Goal: Transaction & Acquisition: Book appointment/travel/reservation

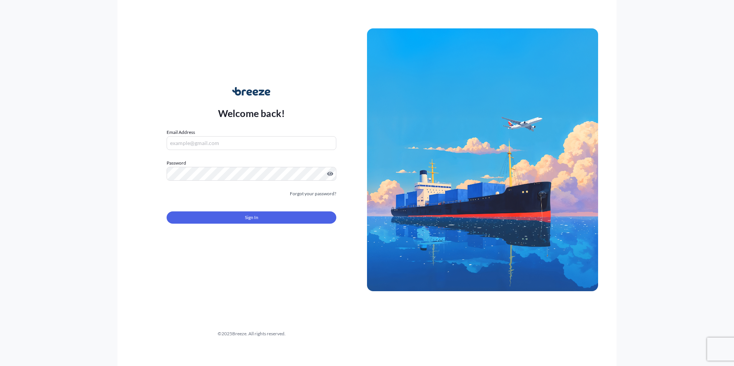
type input "[PERSON_NAME][EMAIL_ADDRESS][PERSON_NAME][DOMAIN_NAME]"
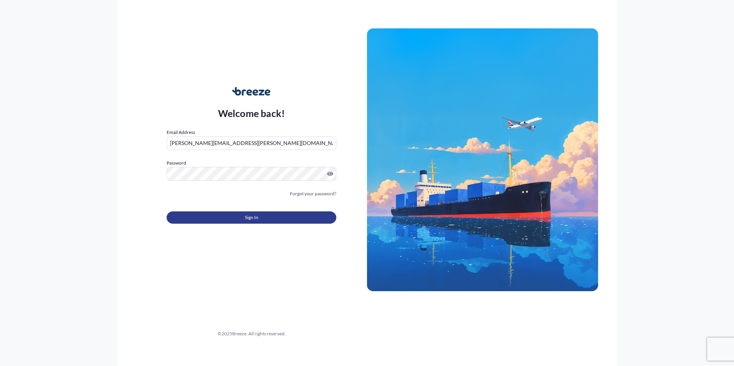
click at [203, 218] on button "Sign In" at bounding box center [252, 218] width 170 height 12
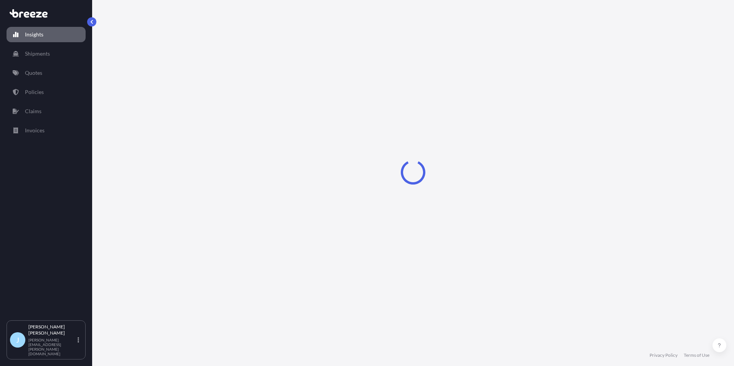
select select "2025"
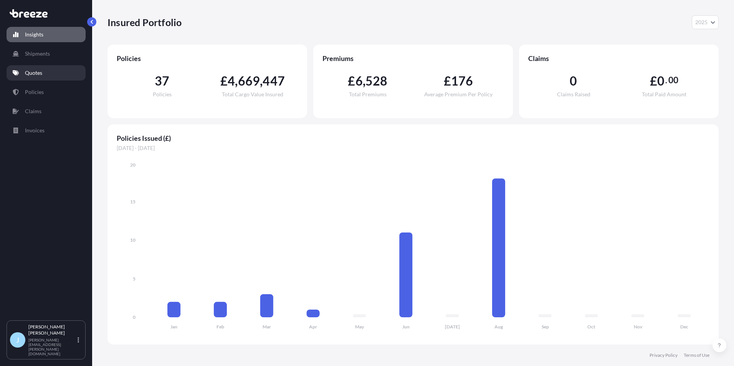
click at [40, 72] on p "Quotes" at bounding box center [33, 73] width 17 height 8
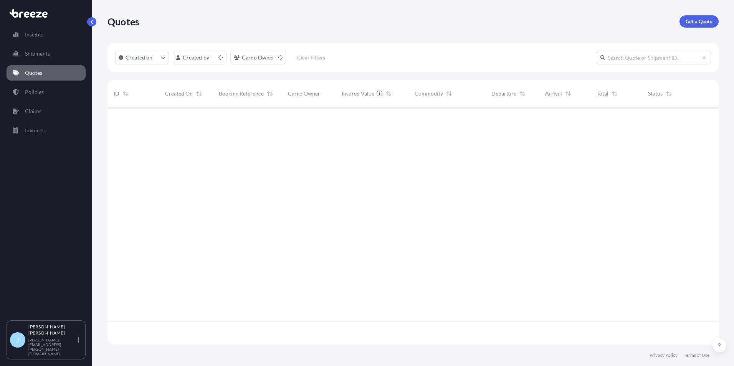
scroll to position [236, 606]
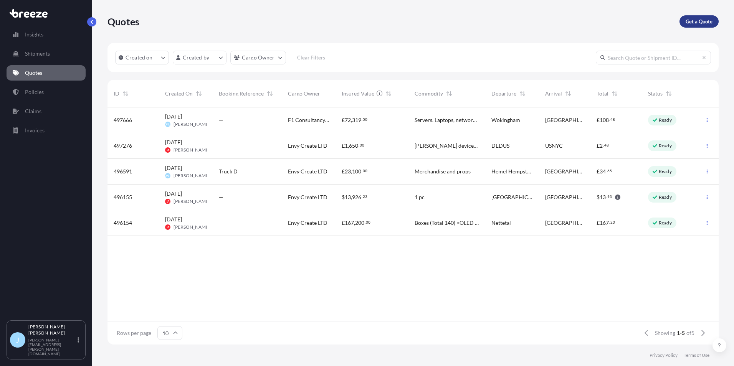
click at [712, 22] on p "Get a Quote" at bounding box center [699, 22] width 27 height 8
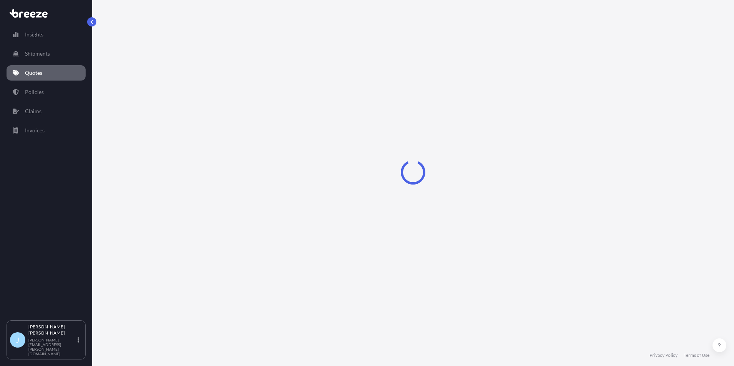
select select "Sea"
select select "1"
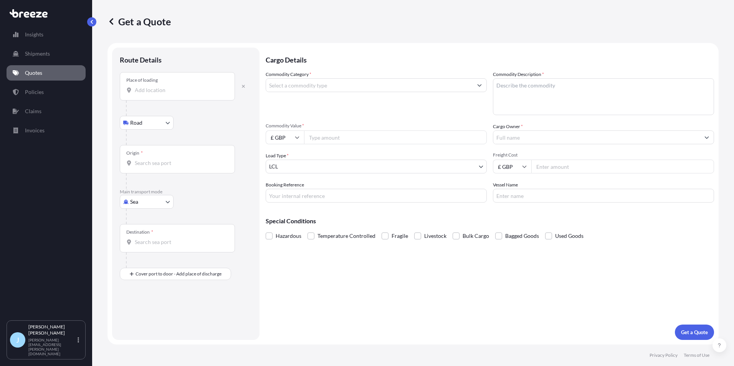
click at [176, 98] on div "Place of loading" at bounding box center [177, 86] width 115 height 28
click at [176, 94] on input "Place of loading" at bounding box center [180, 90] width 91 height 8
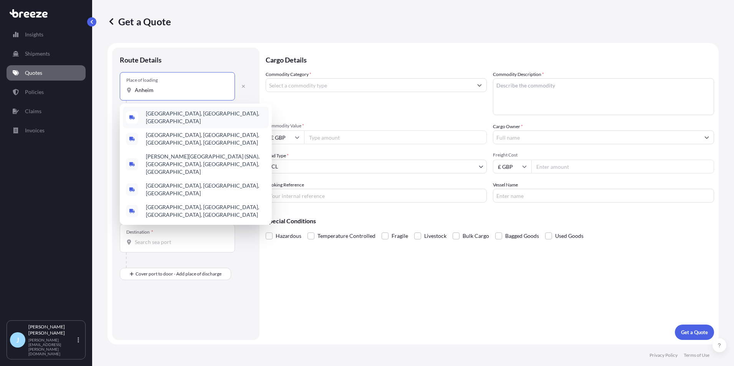
click at [169, 122] on div "[GEOGRAPHIC_DATA], [GEOGRAPHIC_DATA], [GEOGRAPHIC_DATA]" at bounding box center [196, 118] width 146 height 22
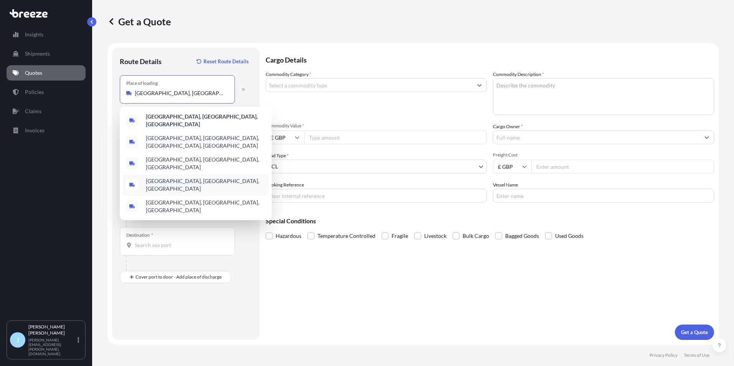
click at [164, 174] on div "[GEOGRAPHIC_DATA], [GEOGRAPHIC_DATA], [GEOGRAPHIC_DATA]" at bounding box center [196, 185] width 146 height 22
type input "[GEOGRAPHIC_DATA], [GEOGRAPHIC_DATA], [GEOGRAPHIC_DATA]"
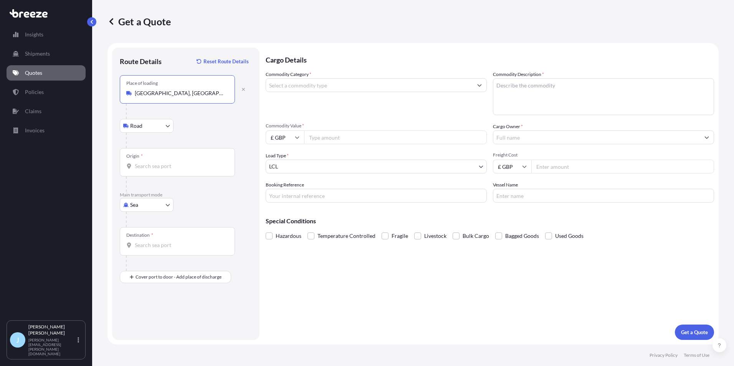
click at [164, 165] on input "Origin *" at bounding box center [180, 166] width 91 height 8
drag, startPoint x: 174, startPoint y: 168, endPoint x: 165, endPoint y: 165, distance: 10.1
click at [165, 165] on input "anah" at bounding box center [180, 166] width 91 height 8
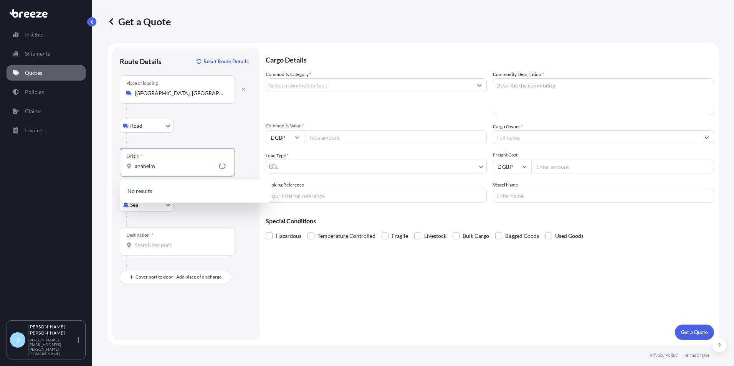
click at [180, 166] on input "anaheim" at bounding box center [175, 166] width 81 height 8
click at [180, 166] on input "anaheim" at bounding box center [180, 166] width 91 height 8
drag, startPoint x: 184, startPoint y: 163, endPoint x: 12, endPoint y: 162, distance: 172.0
click at [20, 162] on div "Insights Shipments Quotes Policies Claims Invoices J [PERSON_NAME] [PERSON_NAME…" at bounding box center [367, 183] width 734 height 366
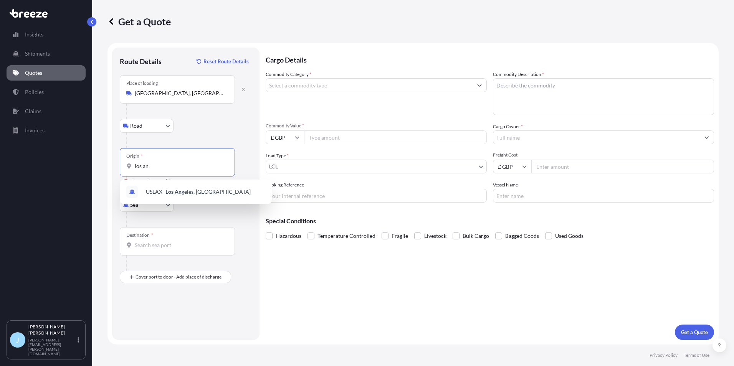
click at [202, 187] on div "USLAX - Los An geles, [GEOGRAPHIC_DATA]" at bounding box center [196, 192] width 146 height 18
type input "USLAX - [GEOGRAPHIC_DATA], [GEOGRAPHIC_DATA]"
click at [166, 248] on input "Destination *" at bounding box center [180, 246] width 91 height 8
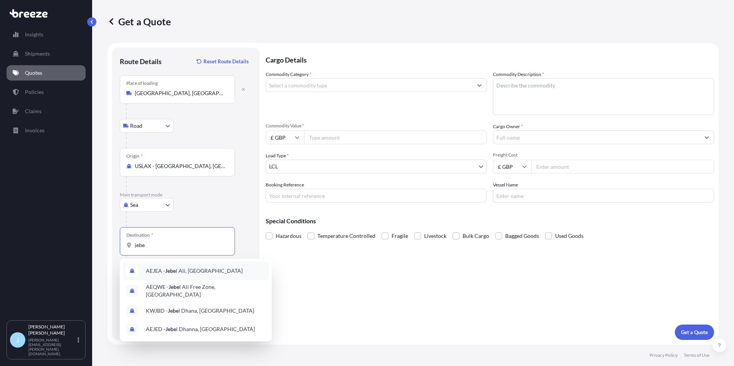
click at [168, 267] on span "AEJEA - [PERSON_NAME], [GEOGRAPHIC_DATA]" at bounding box center [194, 271] width 97 height 8
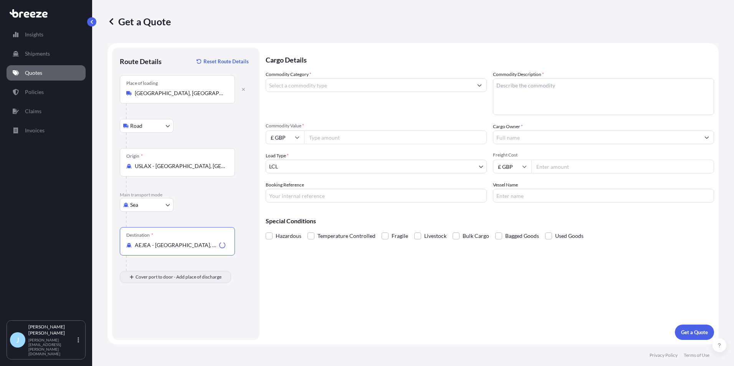
type input "AEJEA - [GEOGRAPHIC_DATA], [GEOGRAPHIC_DATA]"
click at [152, 315] on input "Place of Discharge" at bounding box center [180, 319] width 91 height 8
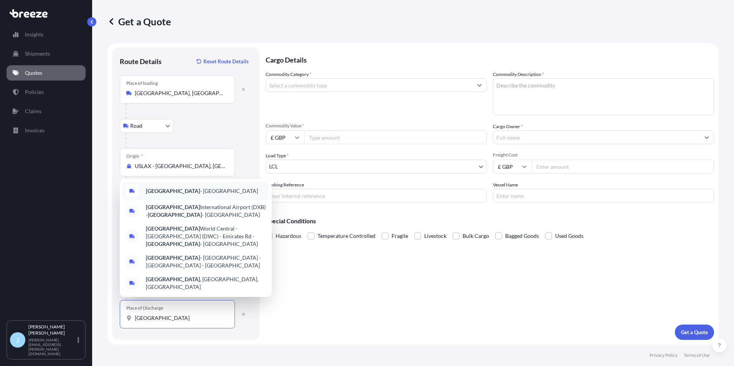
click at [199, 187] on div "[GEOGRAPHIC_DATA] - [GEOGRAPHIC_DATA]" at bounding box center [196, 191] width 146 height 18
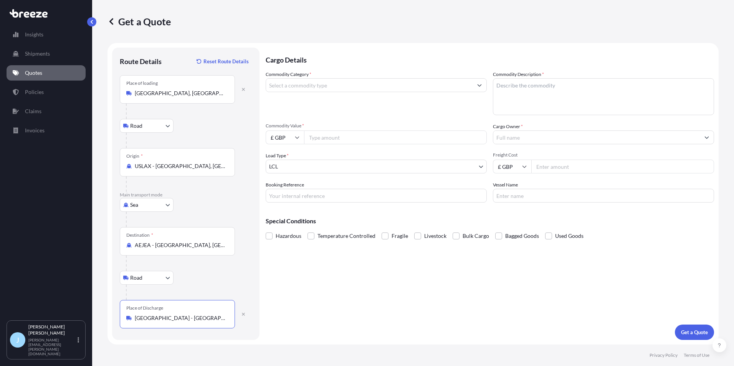
type input "[GEOGRAPHIC_DATA] - [GEOGRAPHIC_DATA]"
click at [314, 86] on input "Commodity Category *" at bounding box center [369, 85] width 207 height 14
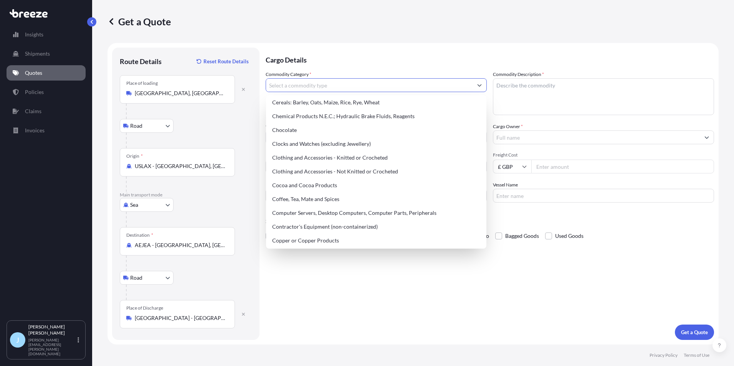
scroll to position [233, 0]
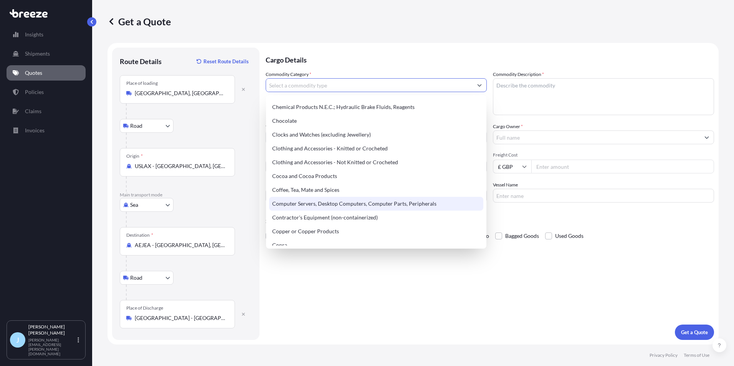
click at [337, 204] on div "Computer Servers, Desktop Computers, Computer Parts, Peripherals" at bounding box center [376, 204] width 214 height 14
type input "Computer Servers, Desktop Computers, Computer Parts, Peripherals"
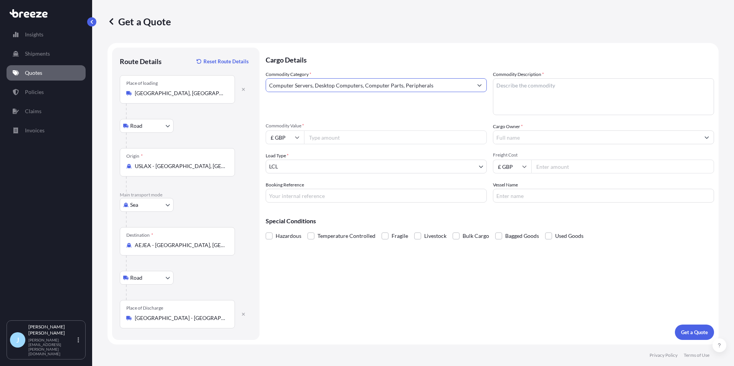
click at [525, 91] on textarea "Commodity Description *" at bounding box center [603, 96] width 221 height 37
type textarea "Screens, table, poles, pc, key board, mouses"
click at [357, 140] on input "Commodity Value *" at bounding box center [395, 138] width 183 height 14
type input "100000"
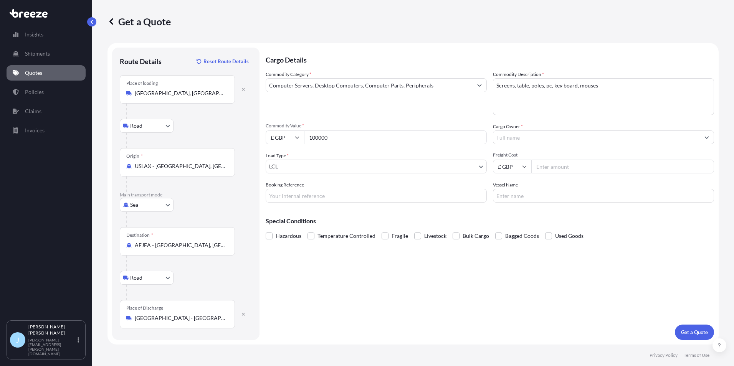
click at [551, 148] on div "Commodity Category * Computer Servers, Desktop Computers, Computer Parts, Perip…" at bounding box center [490, 137] width 449 height 132
click at [548, 140] on input "Cargo Owner *" at bounding box center [596, 138] width 207 height 14
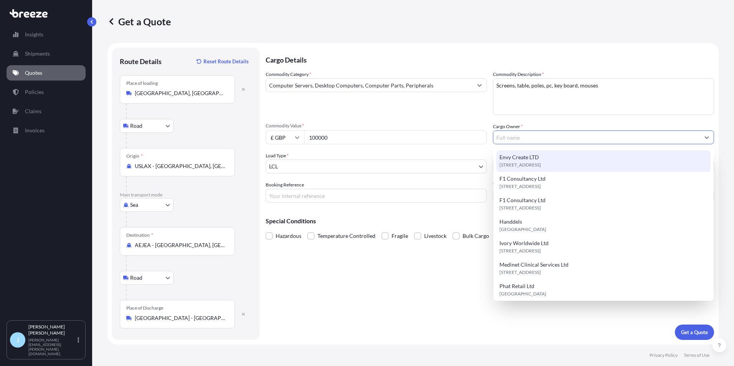
click at [541, 162] on span "[STREET_ADDRESS]" at bounding box center [520, 165] width 41 height 8
type input "Envy Create LTD"
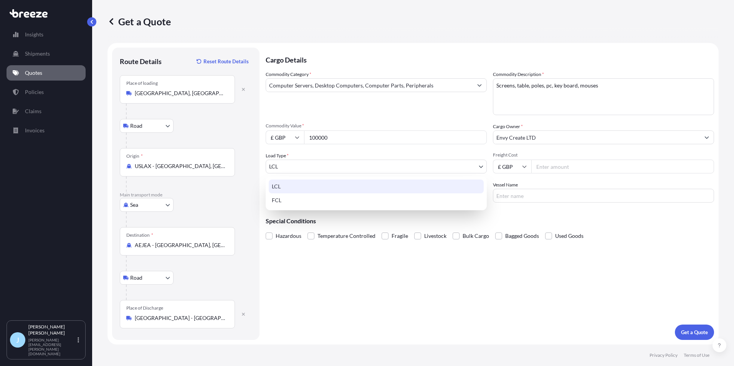
click at [414, 168] on body "9 options available. Insights Shipments Quotes Policies Claims Invoices J [PERS…" at bounding box center [367, 183] width 734 height 366
click at [367, 187] on div "LCL" at bounding box center [376, 187] width 215 height 14
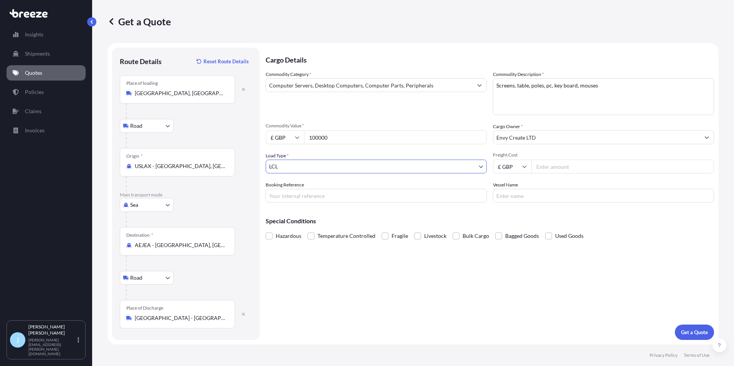
click at [556, 162] on input "Freight Cost" at bounding box center [622, 167] width 183 height 14
type input "3500"
click at [424, 209] on div "Special Conditions Hazardous Temperature Controlled Fragile Livestock Bulk Carg…" at bounding box center [490, 225] width 449 height 33
click at [420, 199] on input "Booking Reference" at bounding box center [376, 196] width 221 height 14
type input "[PERSON_NAME] - CA to DXB"
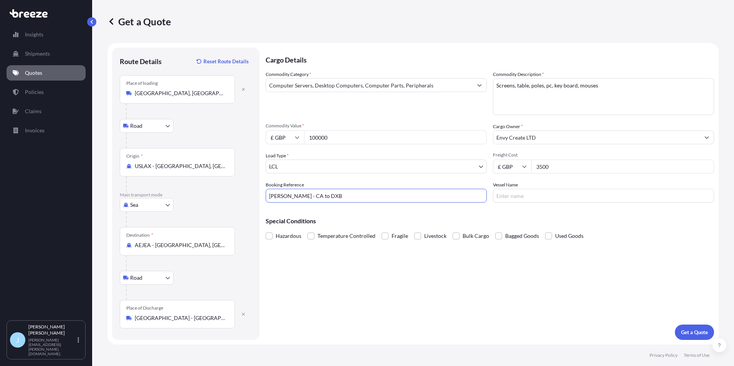
click at [388, 235] on label "Fragile" at bounding box center [395, 236] width 26 height 12
click at [382, 230] on input "Fragile" at bounding box center [382, 230] width 0 height 0
click at [703, 335] on p "Get a Quote" at bounding box center [694, 333] width 27 height 8
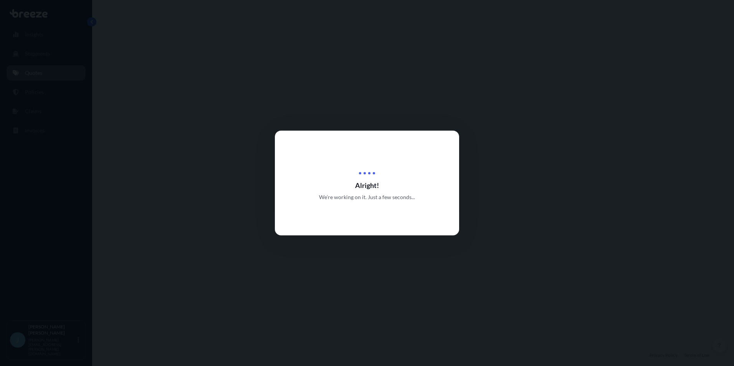
select select "Road"
select select "Sea"
select select "Road"
select select "1"
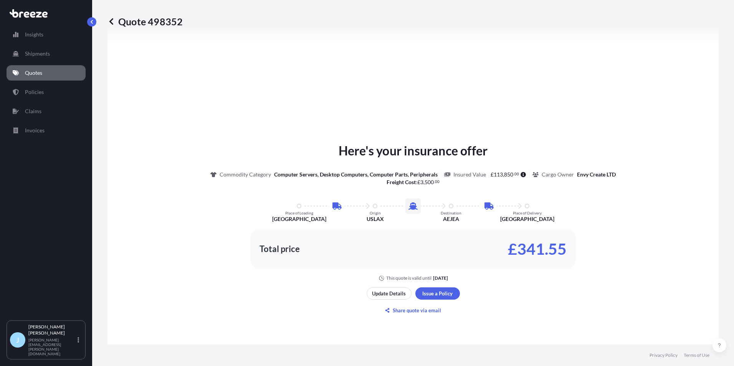
scroll to position [424, 0]
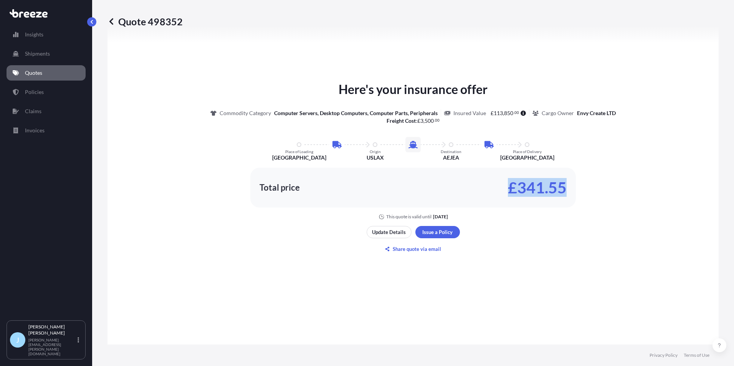
drag, startPoint x: 525, startPoint y: 190, endPoint x: 560, endPoint y: 190, distance: 35.3
click at [560, 190] on div "Total price £341.55" at bounding box center [413, 188] width 307 height 12
click at [560, 190] on p "£341.55" at bounding box center [537, 188] width 59 height 12
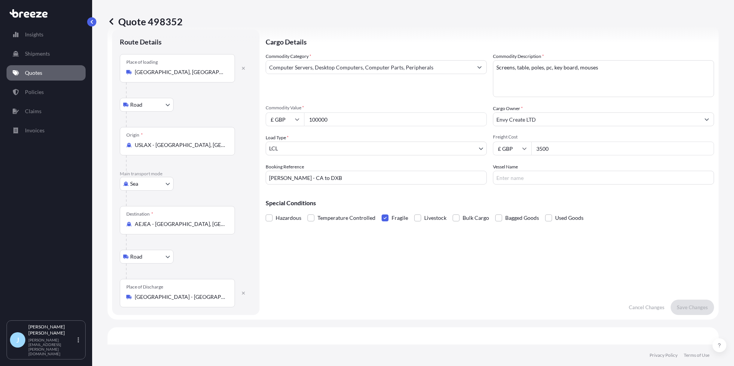
scroll to position [0, 0]
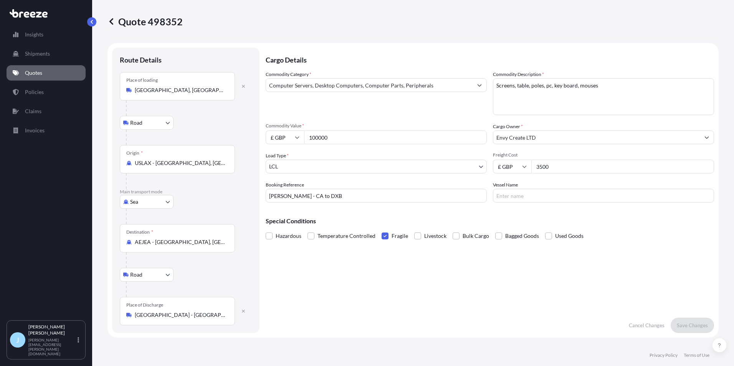
click at [162, 202] on body "Insights Shipments Quotes Policies Claims Invoices J [PERSON_NAME] [PERSON_NAME…" at bounding box center [367, 183] width 734 height 366
click at [140, 237] on span "Air" at bounding box center [138, 236] width 8 height 8
select select "Air"
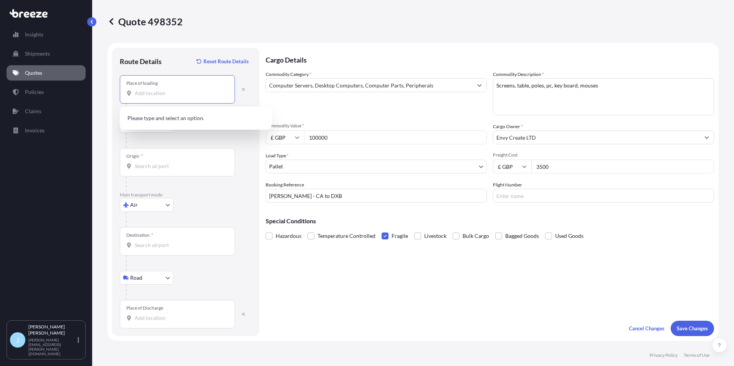
click at [145, 95] on input "Place of loading" at bounding box center [180, 93] width 91 height 8
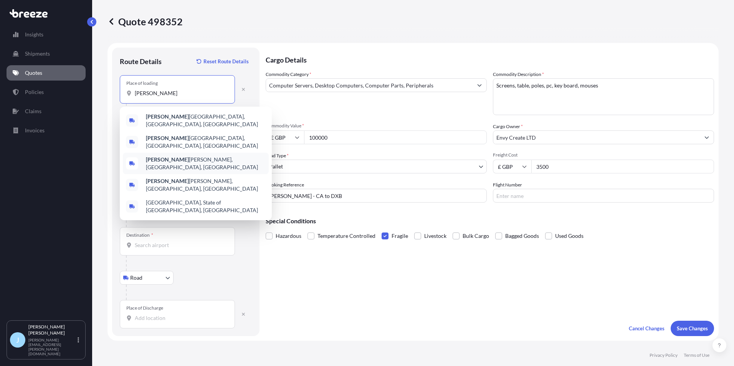
click at [166, 157] on span "[PERSON_NAME], [GEOGRAPHIC_DATA], [GEOGRAPHIC_DATA]" at bounding box center [206, 163] width 120 height 15
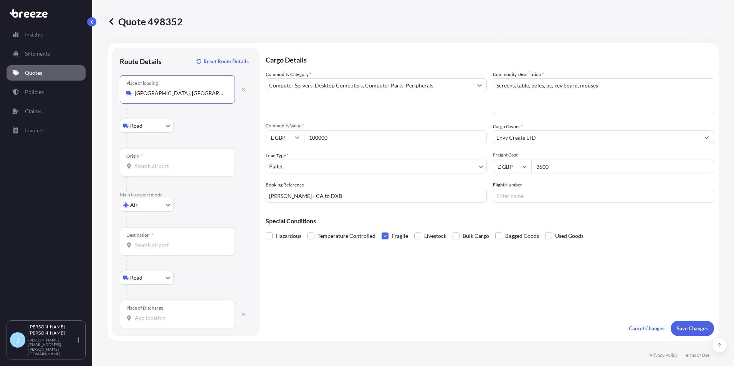
type input "[GEOGRAPHIC_DATA], [GEOGRAPHIC_DATA], [GEOGRAPHIC_DATA]"
click at [185, 159] on div "Origin *" at bounding box center [177, 162] width 115 height 28
click at [185, 162] on input "Origin *" at bounding box center [180, 166] width 91 height 8
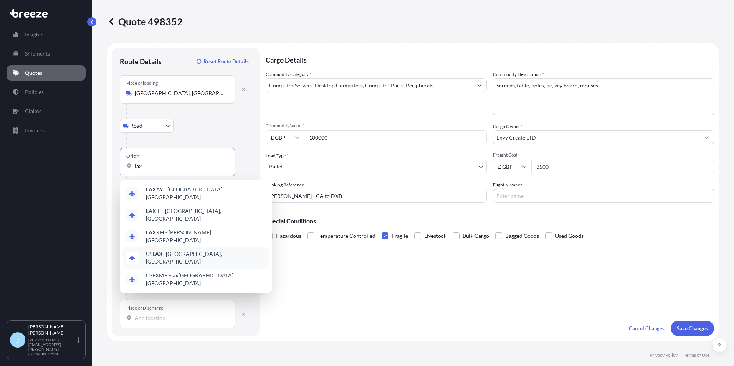
click at [184, 250] on span "US LAX - [GEOGRAPHIC_DATA], [GEOGRAPHIC_DATA]" at bounding box center [206, 257] width 120 height 15
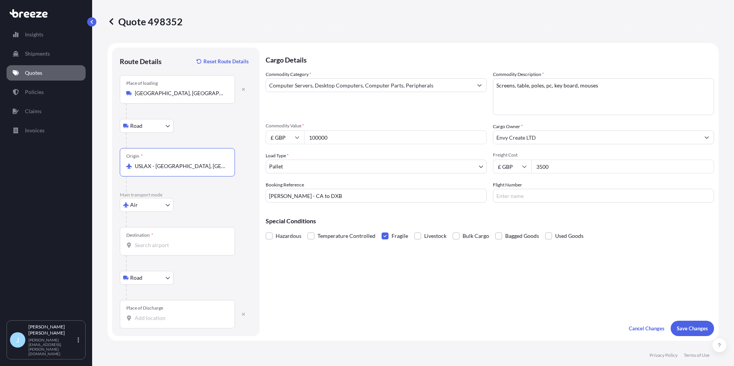
type input "USLAX - [GEOGRAPHIC_DATA], [GEOGRAPHIC_DATA]"
click at [199, 248] on input "Destination *" at bounding box center [180, 246] width 91 height 8
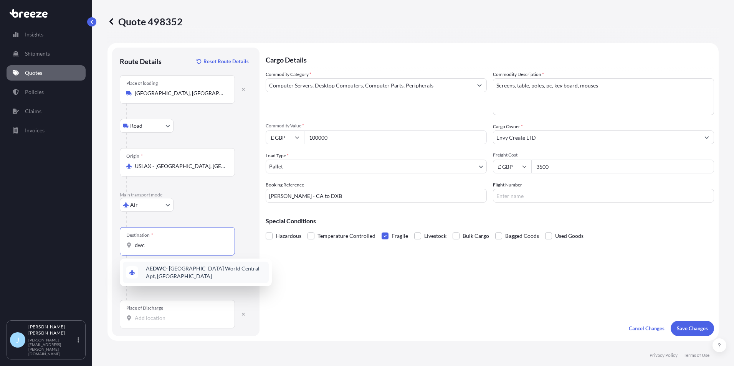
click at [184, 269] on span "AE DWC - [GEOGRAPHIC_DATA] World Central Apt, [GEOGRAPHIC_DATA]" at bounding box center [206, 272] width 120 height 15
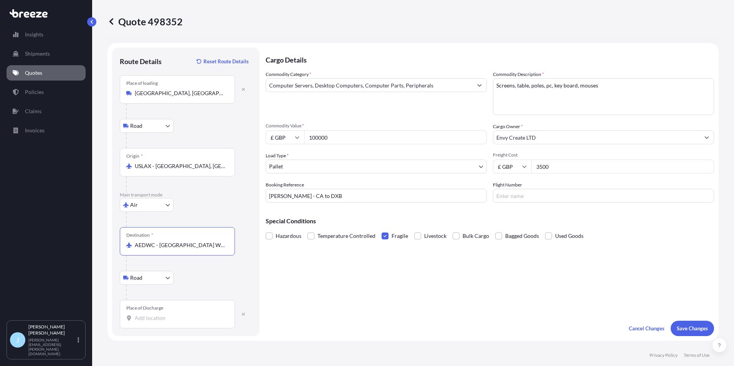
type input "AEDWC - [GEOGRAPHIC_DATA] World Central Apt, [GEOGRAPHIC_DATA]"
click at [166, 316] on input "Place of Discharge" at bounding box center [180, 319] width 91 height 8
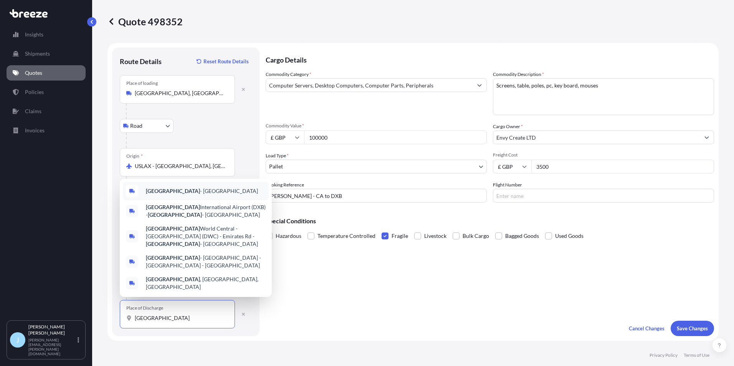
click at [171, 195] on span "[GEOGRAPHIC_DATA] - [GEOGRAPHIC_DATA]" at bounding box center [202, 191] width 112 height 8
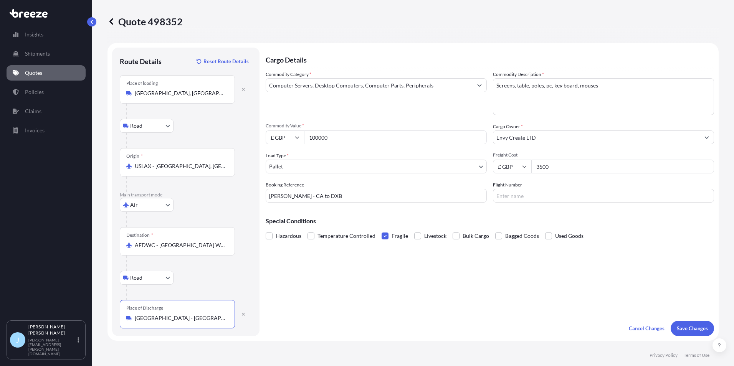
type input "[GEOGRAPHIC_DATA] - [GEOGRAPHIC_DATA]"
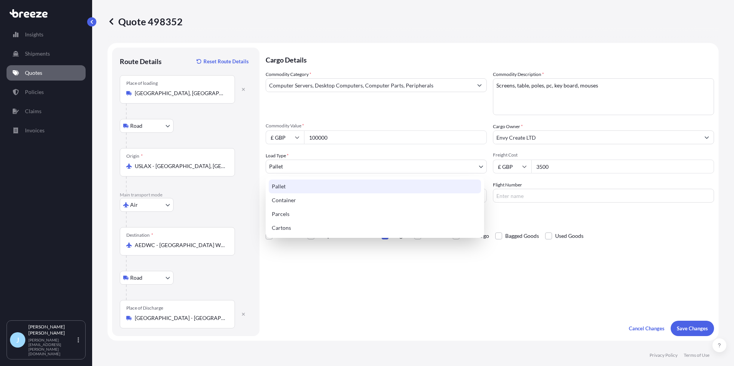
click at [311, 165] on body "1 option available. 0 options available. 5 options available. Insights Shipment…" at bounding box center [367, 183] width 734 height 366
click at [301, 204] on div "Container" at bounding box center [375, 201] width 212 height 14
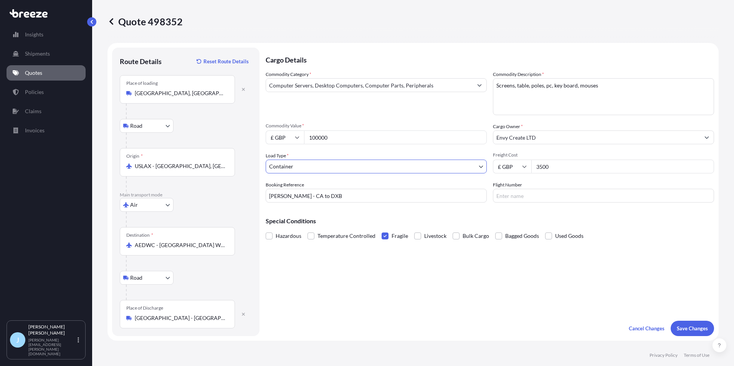
click at [309, 164] on body "Insights Shipments Quotes Policies Claims Invoices J [PERSON_NAME] [PERSON_NAME…" at bounding box center [367, 183] width 734 height 366
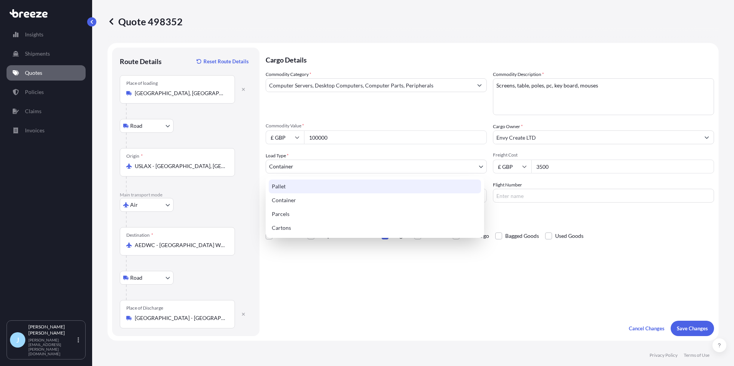
click at [296, 190] on div "Pallet" at bounding box center [375, 187] width 212 height 14
select select "1"
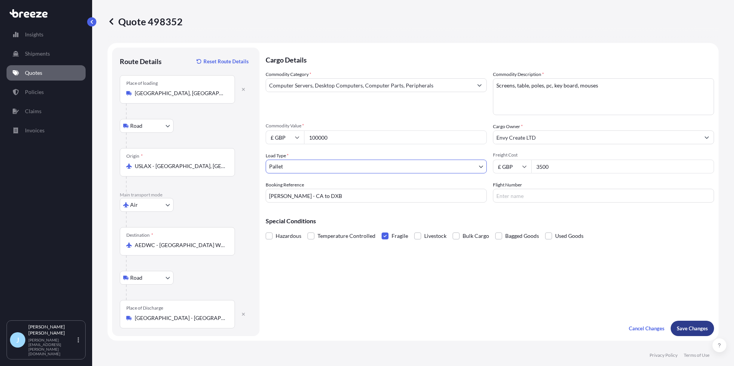
click at [684, 325] on p "Save Changes" at bounding box center [692, 329] width 31 height 8
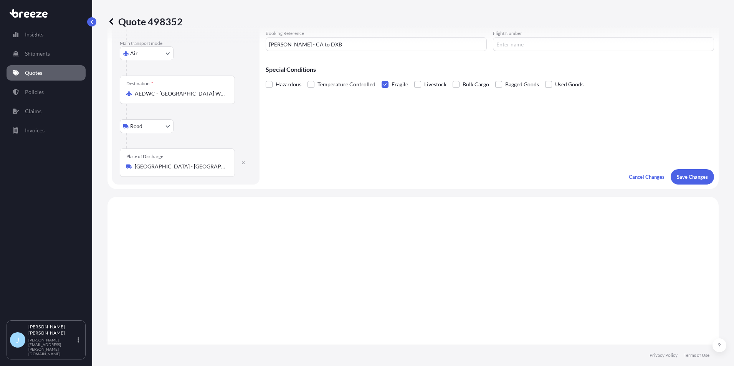
scroll to position [310, 0]
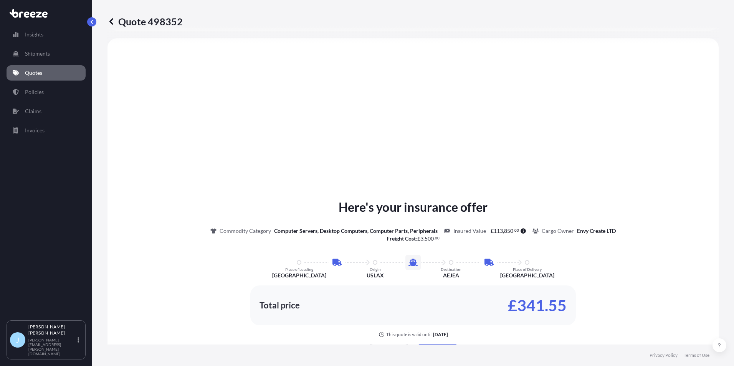
select select "Road"
select select "Air"
select select "Road"
select select "1"
